Goal: Information Seeking & Learning: Learn about a topic

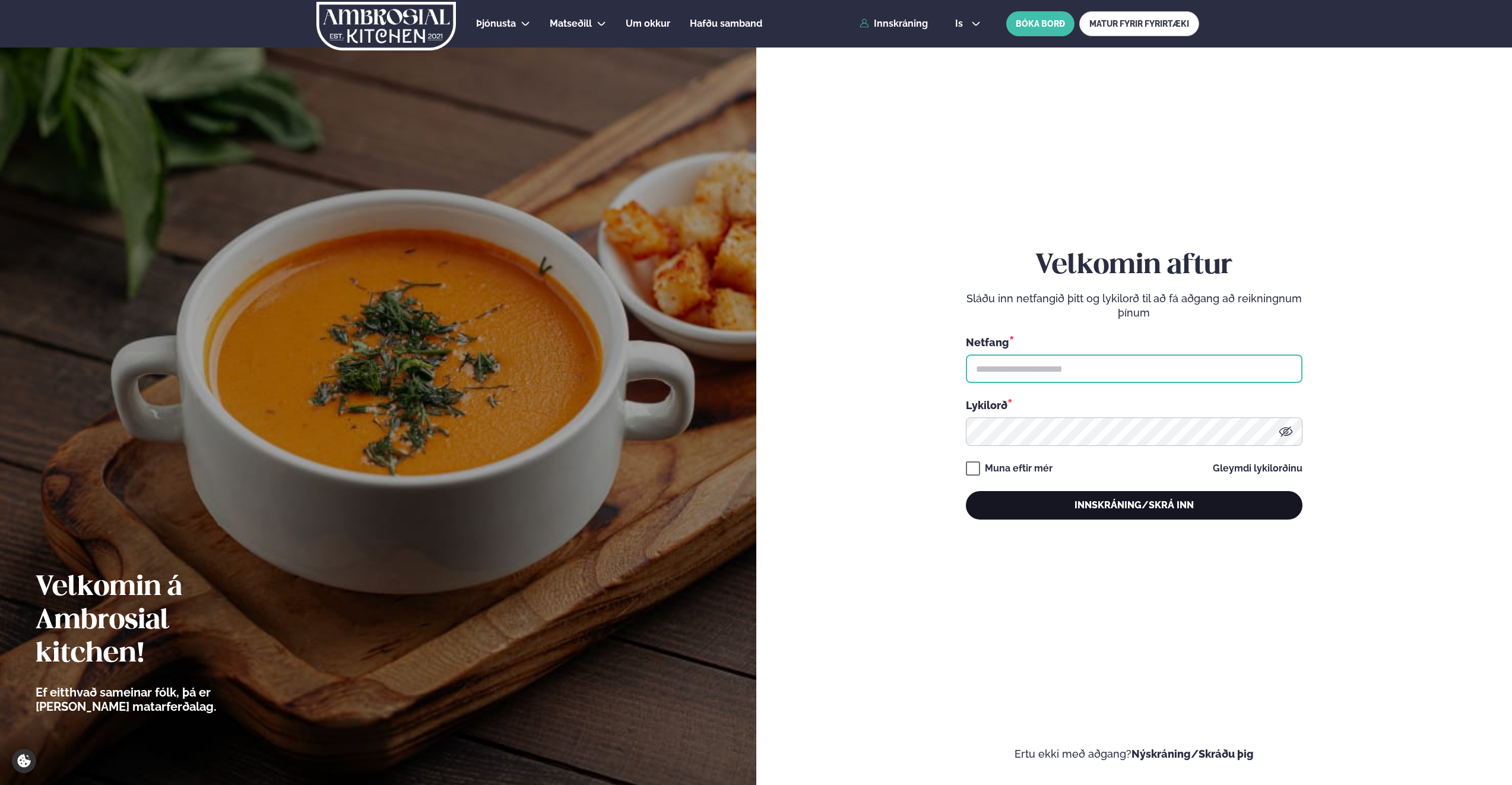
type input "**********"
click at [1102, 498] on button "Innskráning/Skrá inn" at bounding box center [1134, 505] width 336 height 29
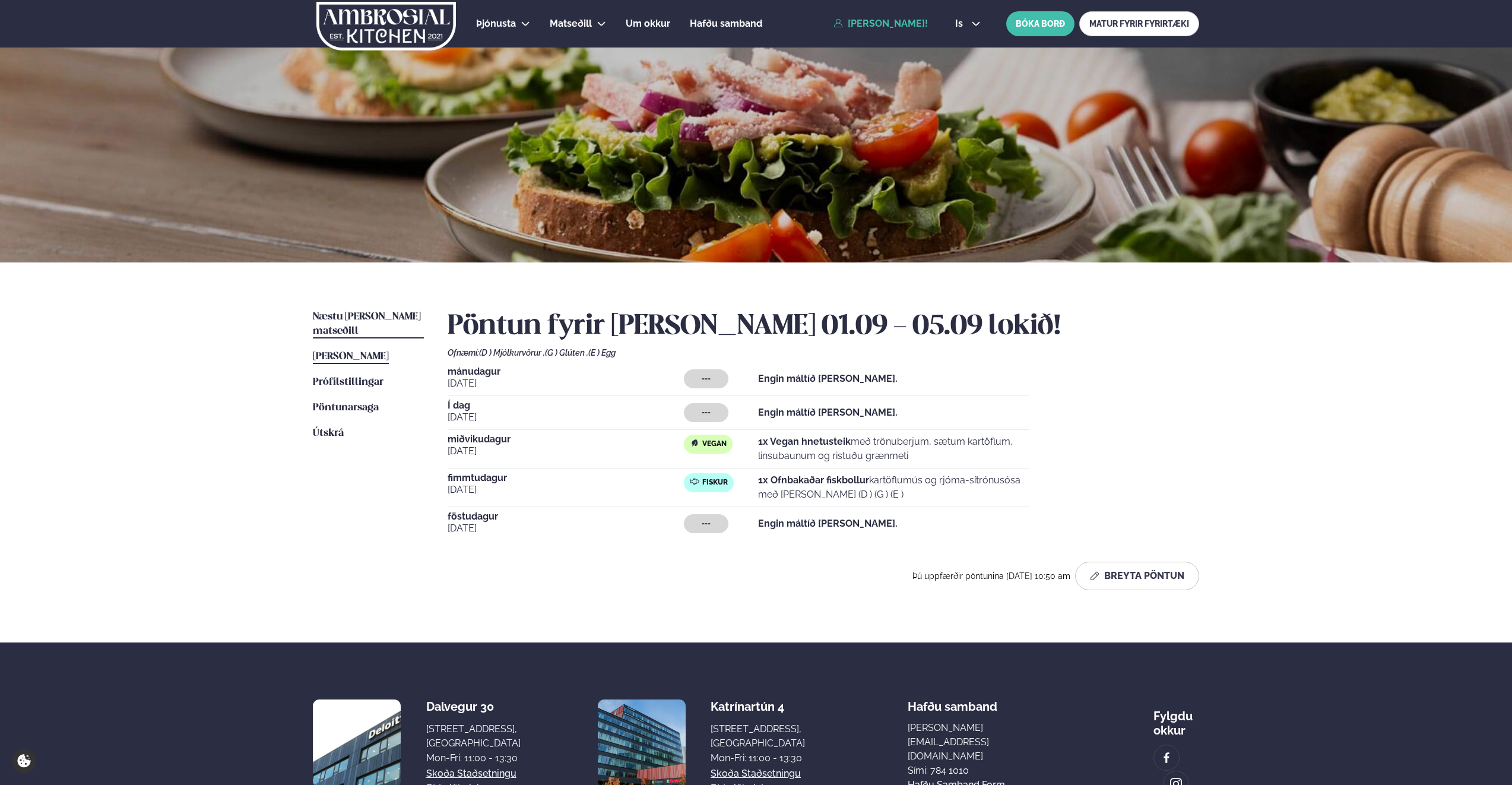
click at [388, 316] on span "Næstu [PERSON_NAME] matseðill" at bounding box center [367, 324] width 108 height 25
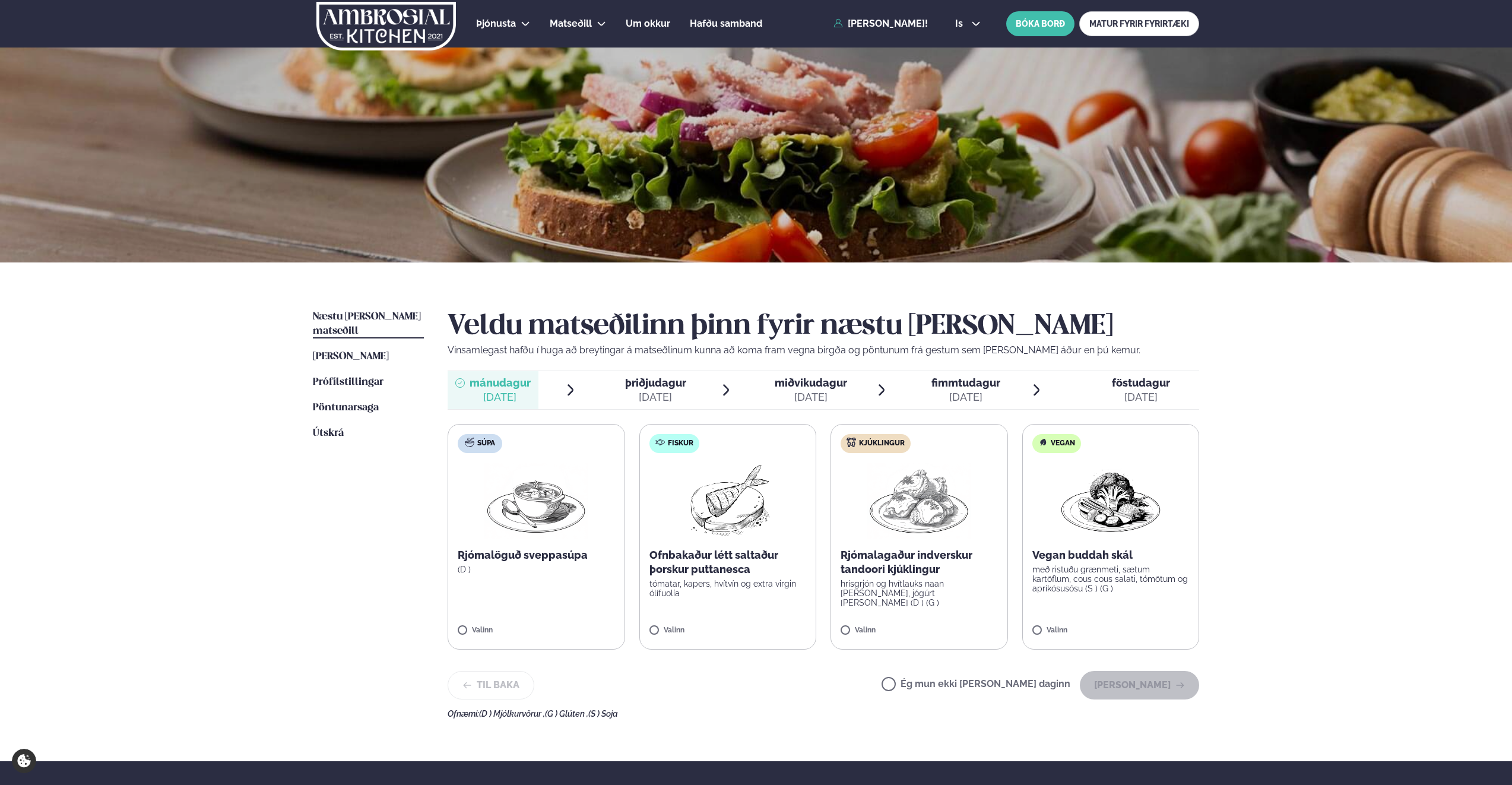
click at [819, 384] on span "miðvikudagur" at bounding box center [810, 383] width 72 height 13
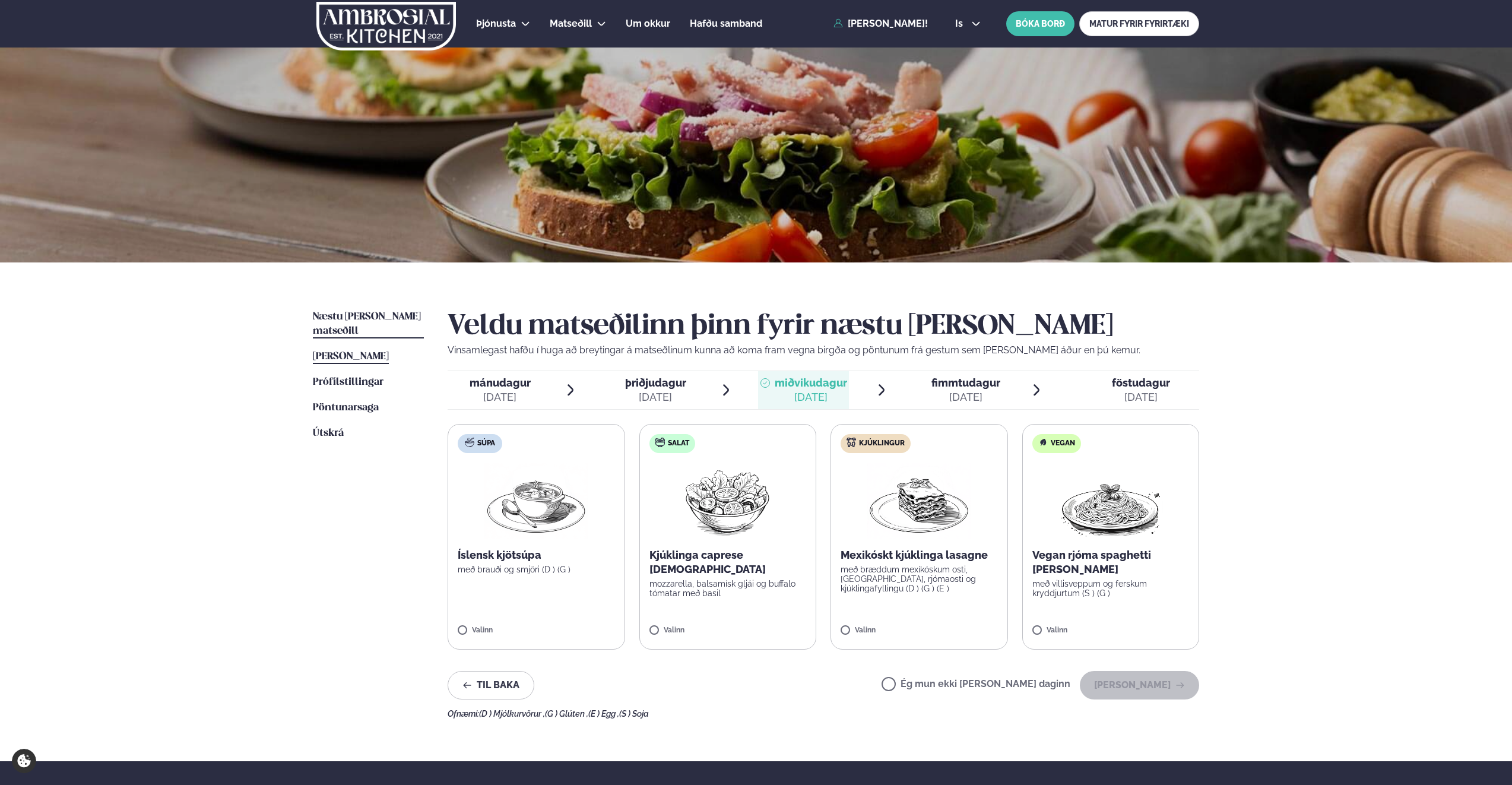
click at [376, 351] on span "[PERSON_NAME]" at bounding box center [351, 356] width 76 height 10
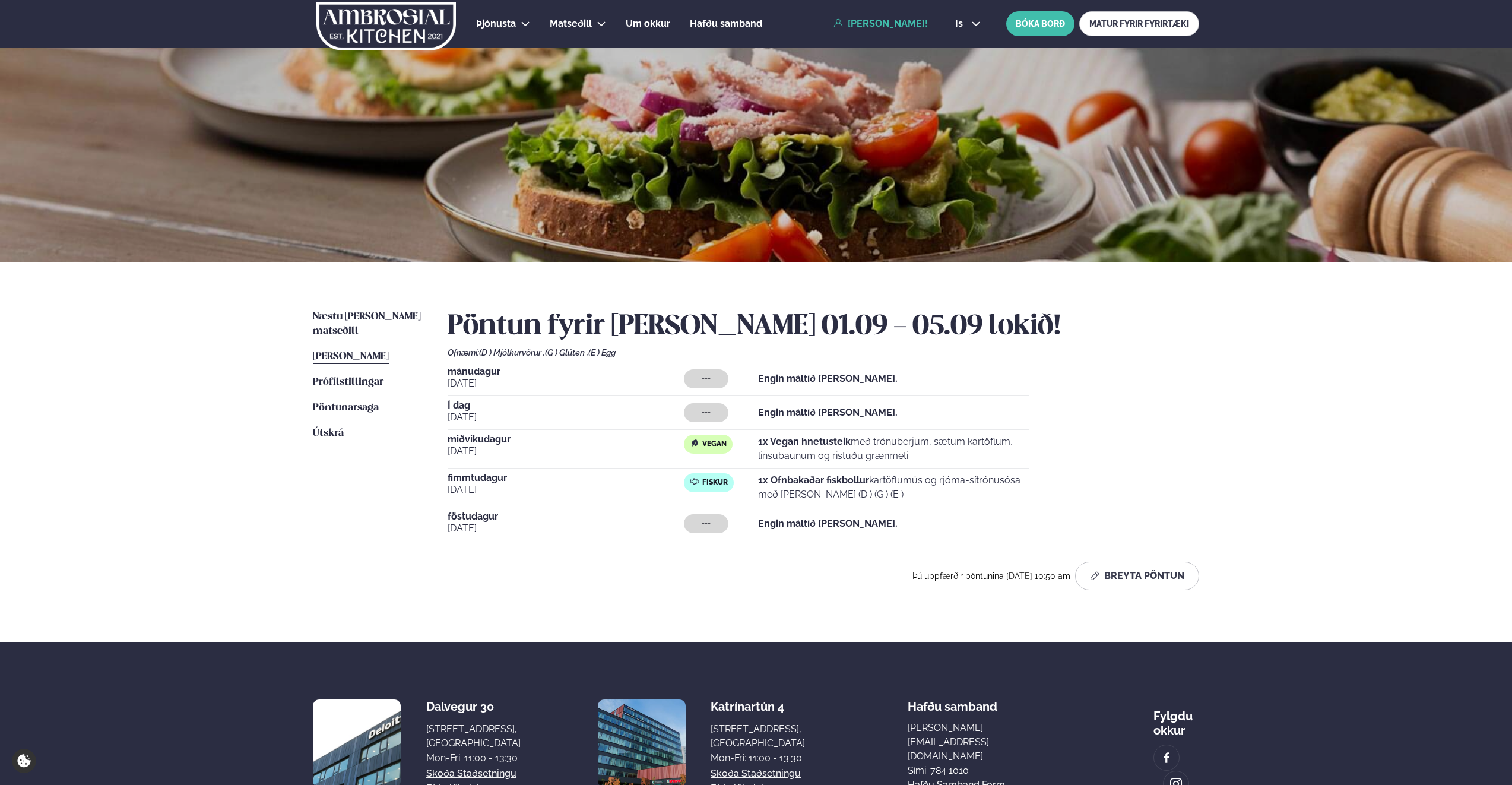
click at [391, 309] on div "Næstu [PERSON_NAME] matseðill Næsta vika [PERSON_NAME] matseðill [PERSON_NAME] …" at bounding box center [756, 452] width 958 height 380
click at [389, 316] on span "Næstu [PERSON_NAME] matseðill" at bounding box center [367, 324] width 108 height 25
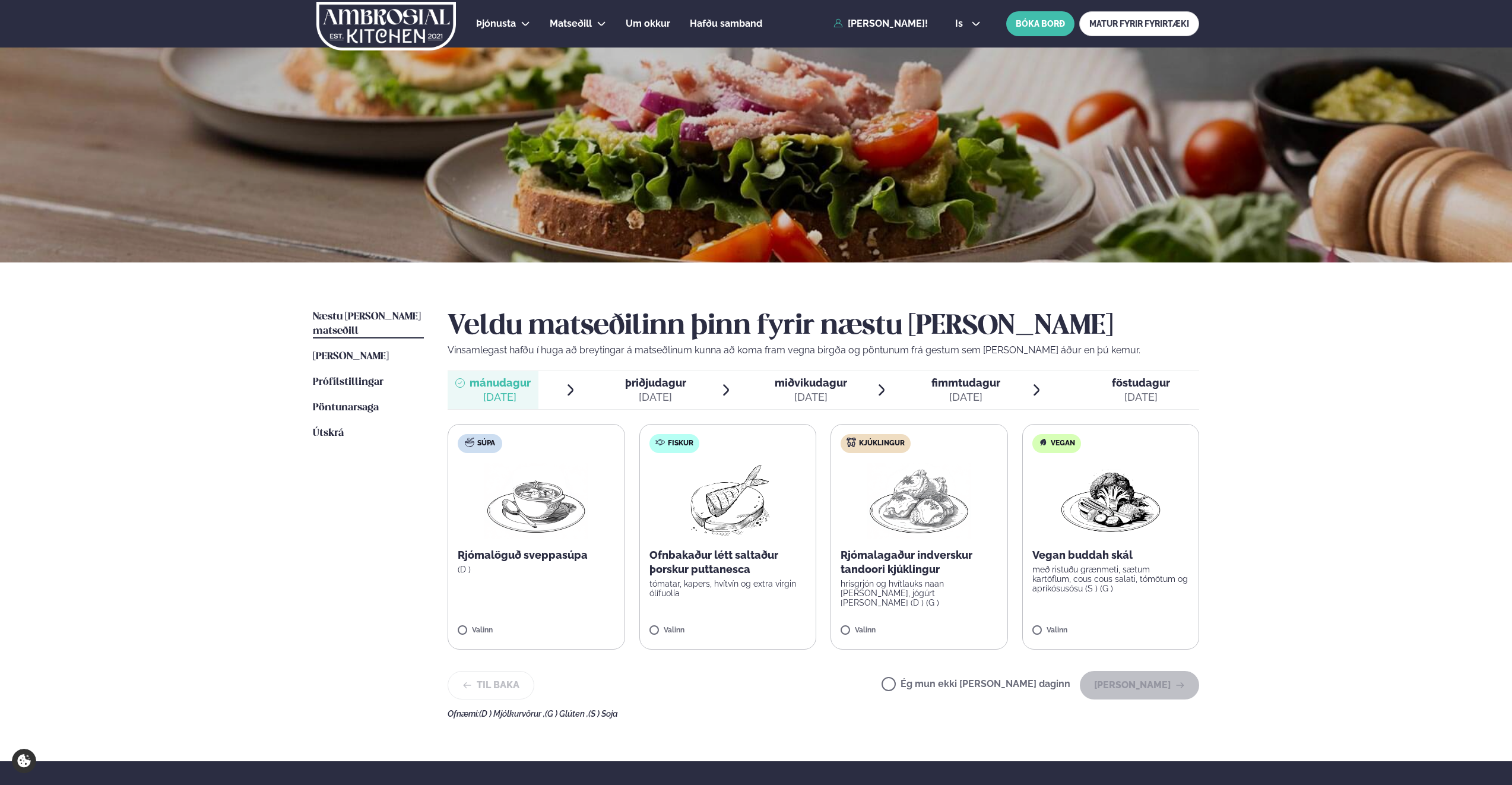
click at [806, 381] on span "miðvikudagur" at bounding box center [810, 383] width 72 height 13
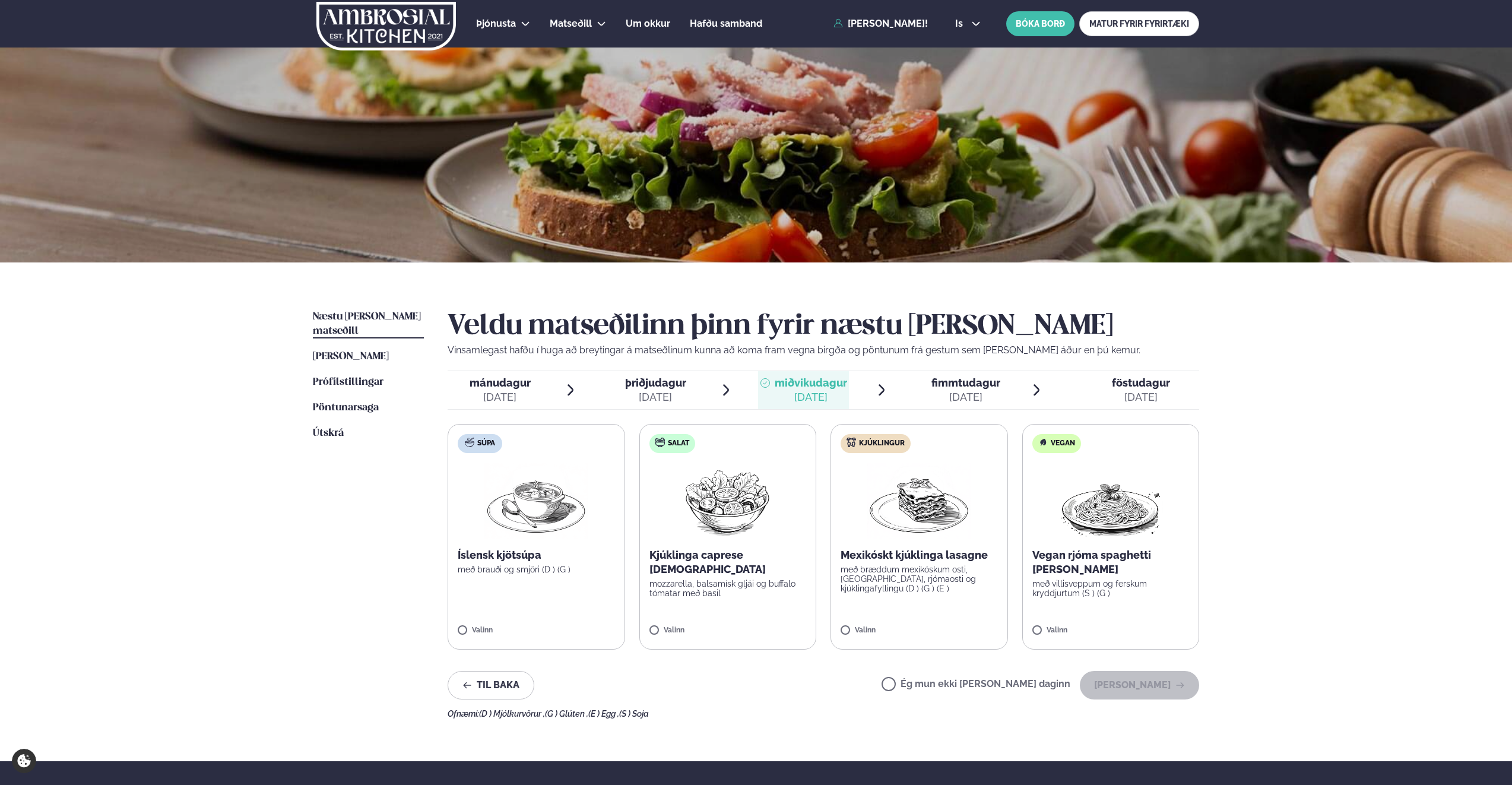
click at [972, 382] on span "fimmtudagur" at bounding box center [966, 383] width 69 height 13
